Goal: Task Accomplishment & Management: Manage account settings

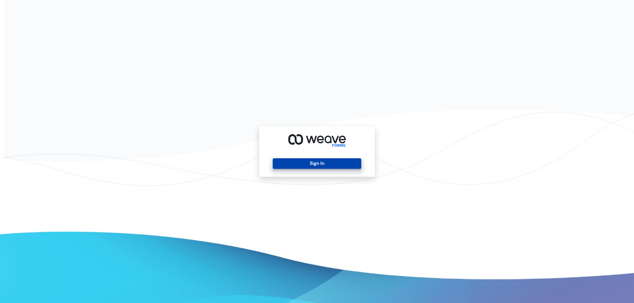
click at [322, 164] on button "Sign In" at bounding box center [317, 163] width 88 height 11
